Goal: Task Accomplishment & Management: Use online tool/utility

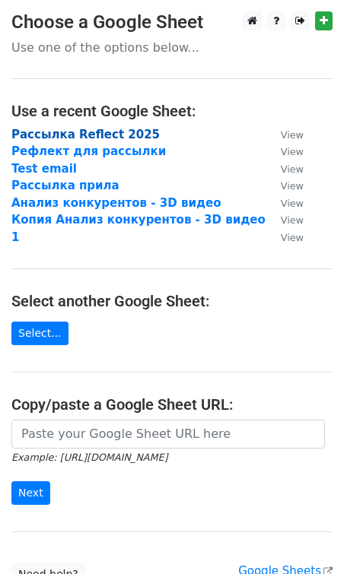
click at [59, 139] on strong "Рассылка Reflect 2025" at bounding box center [85, 135] width 148 height 14
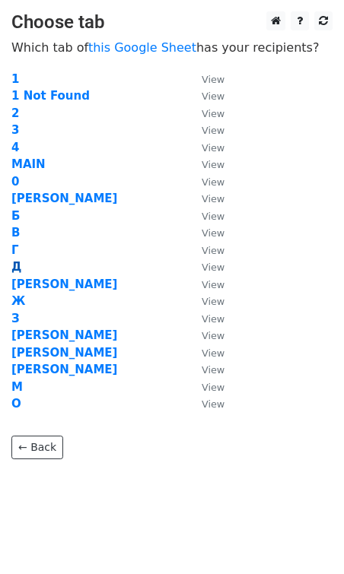
click at [14, 265] on strong "Д" at bounding box center [16, 267] width 10 height 14
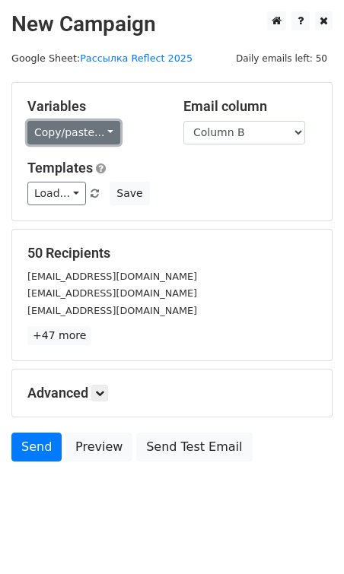
click at [71, 136] on link "Copy/paste..." at bounding box center [73, 133] width 93 height 24
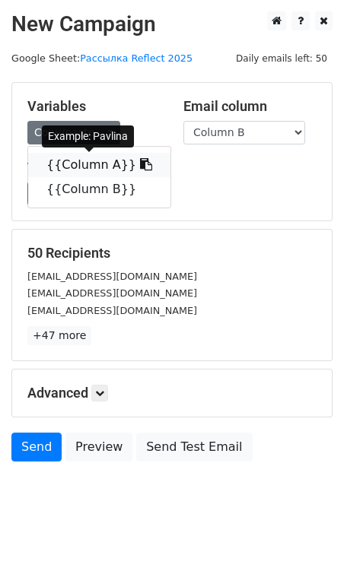
click at [140, 164] on icon at bounding box center [146, 164] width 12 height 12
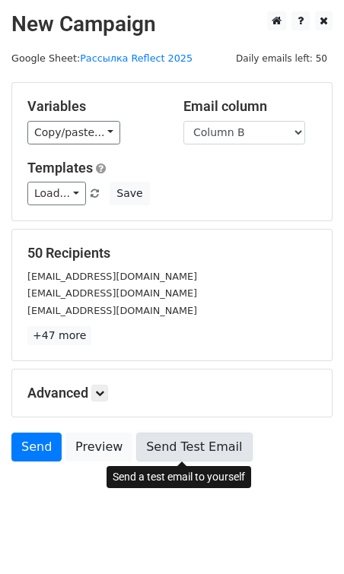
click at [172, 449] on link "Send Test Email" at bounding box center [194, 447] width 116 height 29
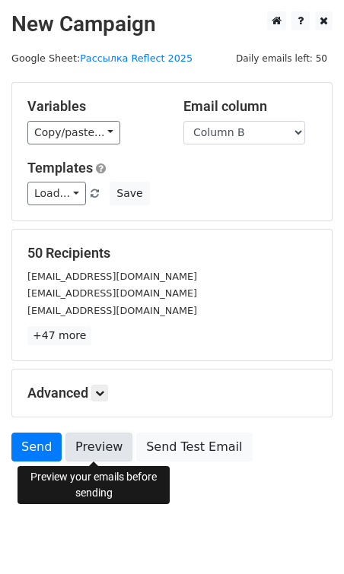
click at [102, 443] on link "Preview" at bounding box center [98, 447] width 67 height 29
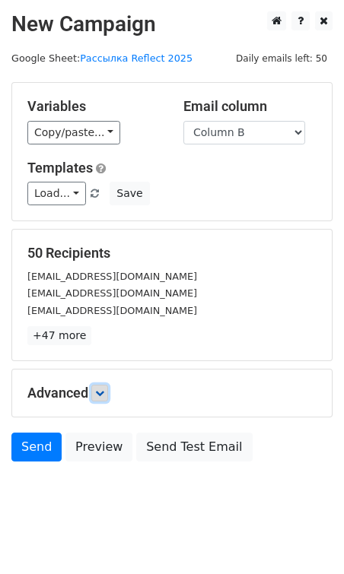
click at [100, 394] on icon at bounding box center [99, 393] width 9 height 9
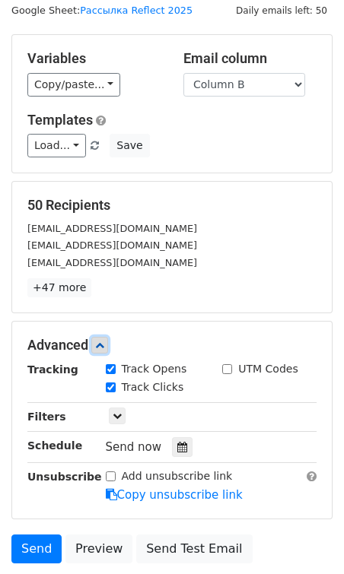
scroll to position [90, 0]
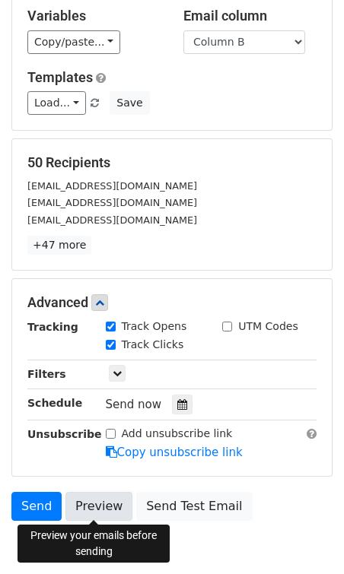
click at [97, 500] on link "Preview" at bounding box center [98, 506] width 67 height 29
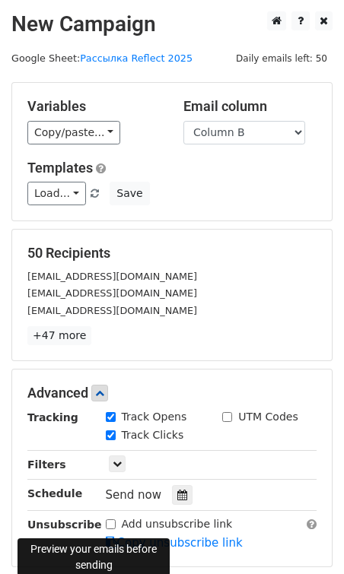
scroll to position [165, 0]
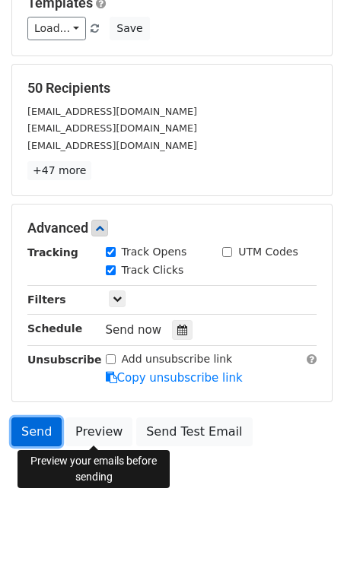
click at [36, 437] on link "Send" at bounding box center [36, 431] width 50 height 29
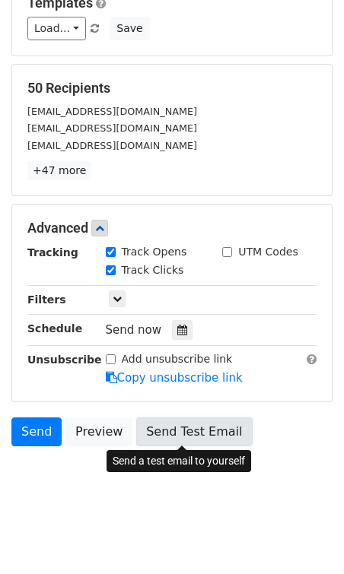
click at [153, 424] on link "Send Test Email" at bounding box center [194, 431] width 116 height 29
click at [157, 424] on link "Send Test Email" at bounding box center [194, 431] width 116 height 29
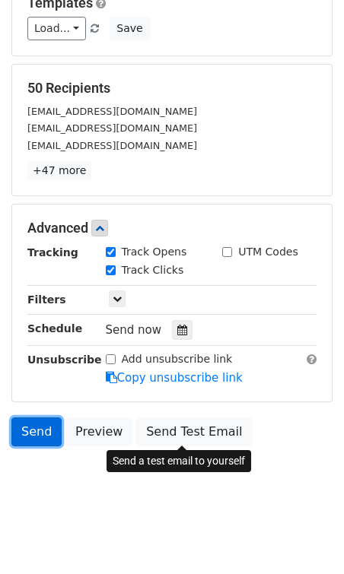
click at [43, 427] on link "Send" at bounding box center [36, 431] width 50 height 29
